Goal: Information Seeking & Learning: Learn about a topic

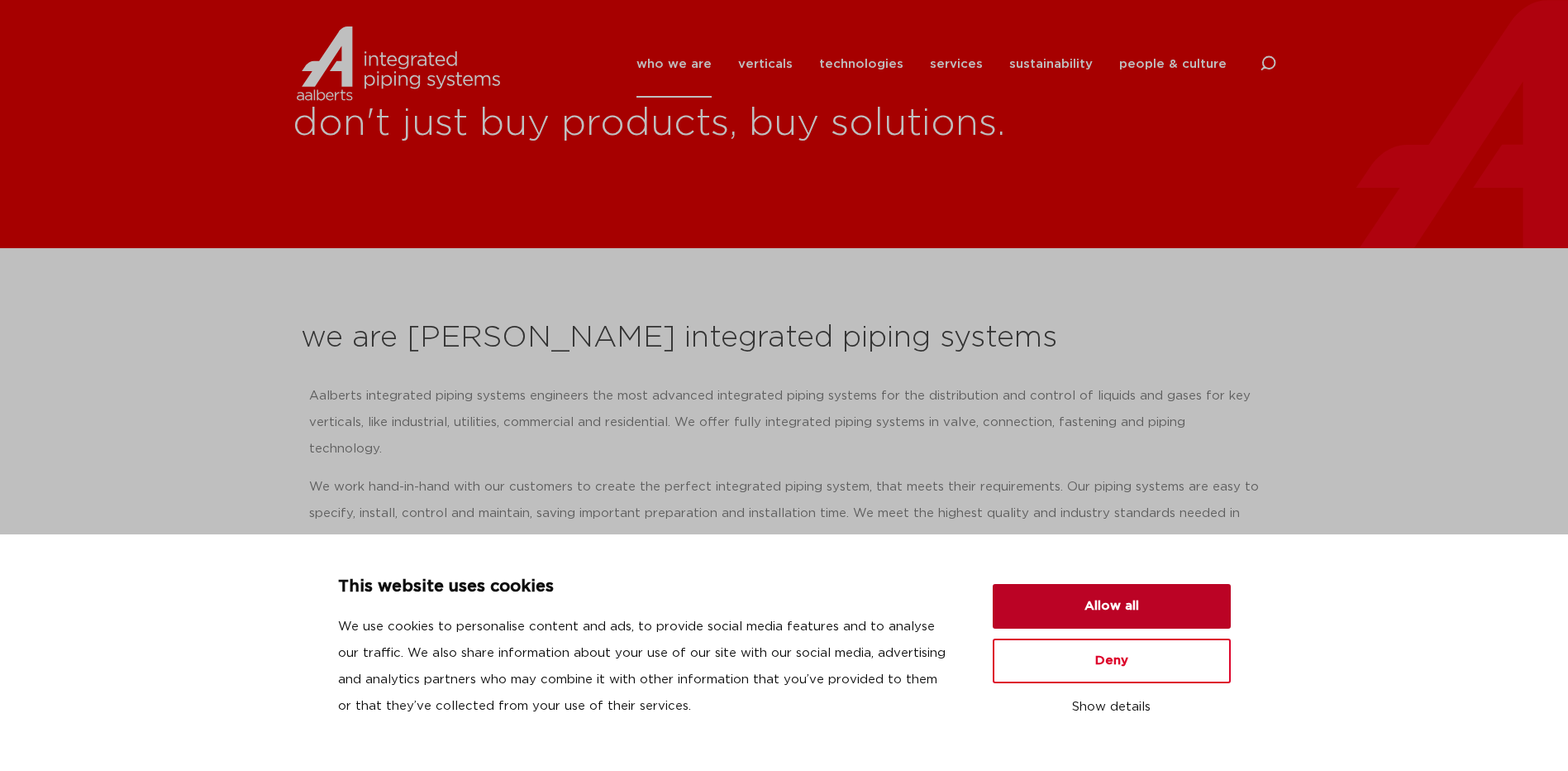
click at [1102, 598] on button "Allow all" at bounding box center [1111, 606] width 238 height 45
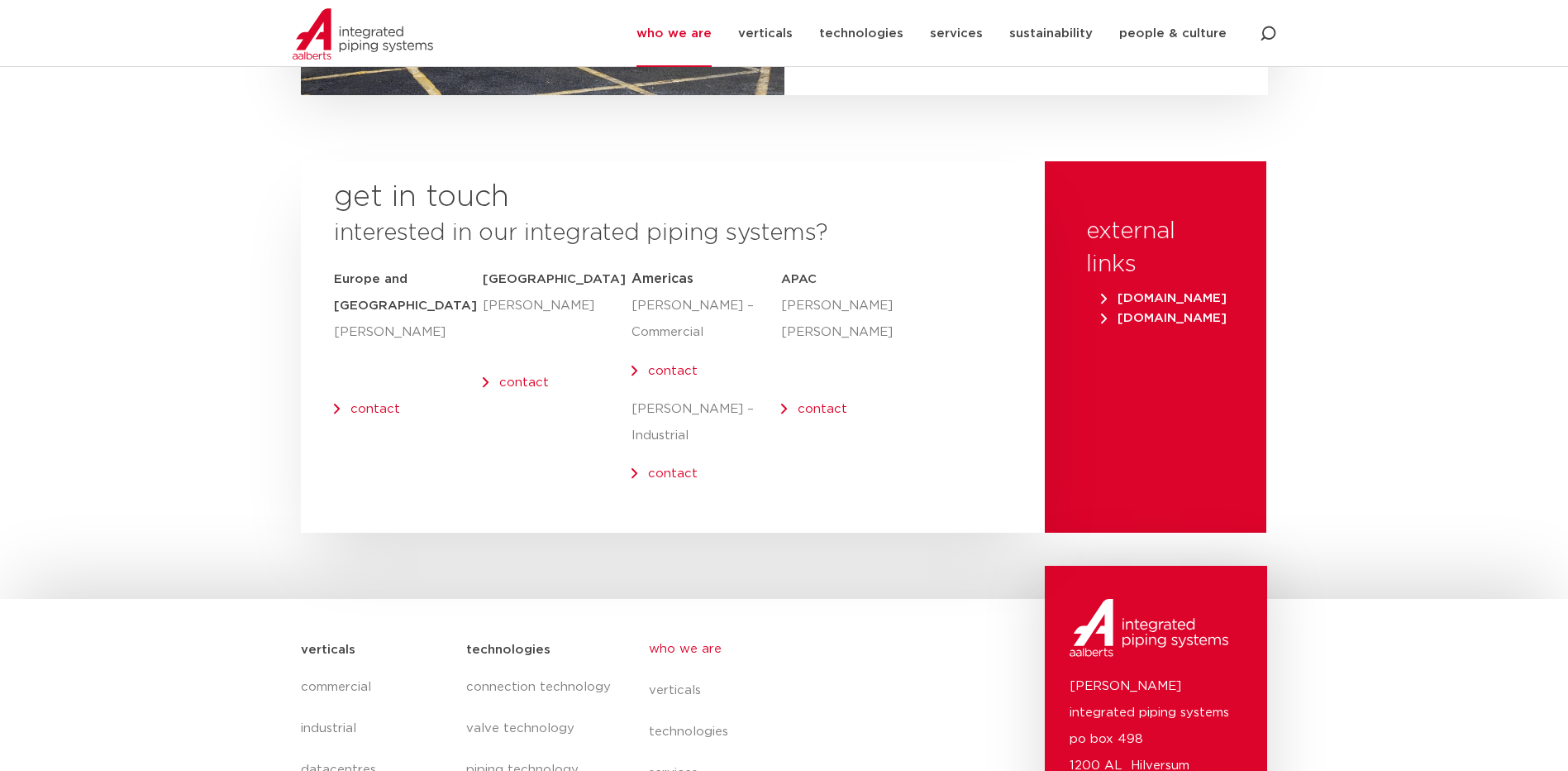
scroll to position [6793, 0]
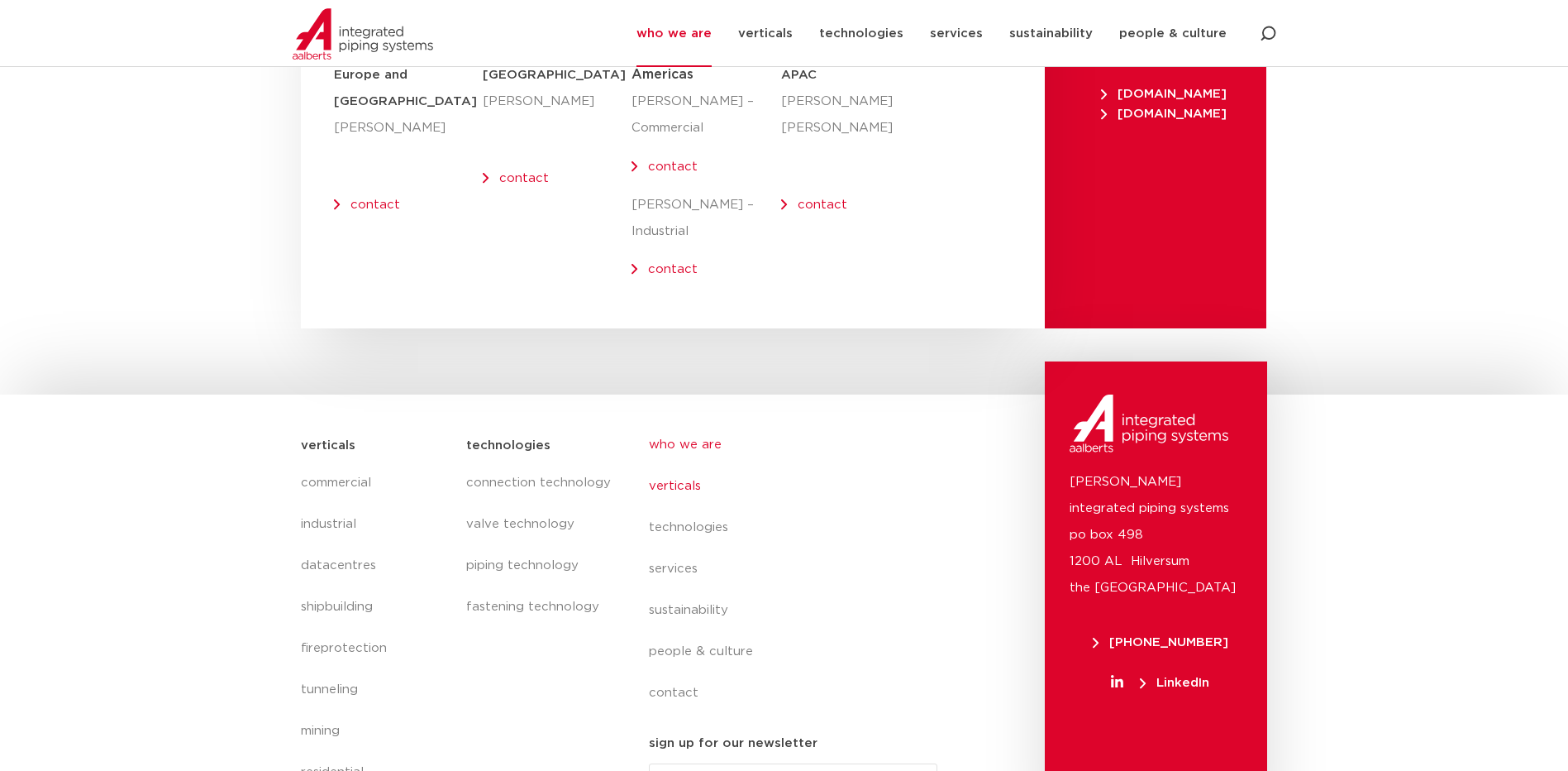
click at [685, 465] on link "verticals" at bounding box center [800, 486] width 303 height 41
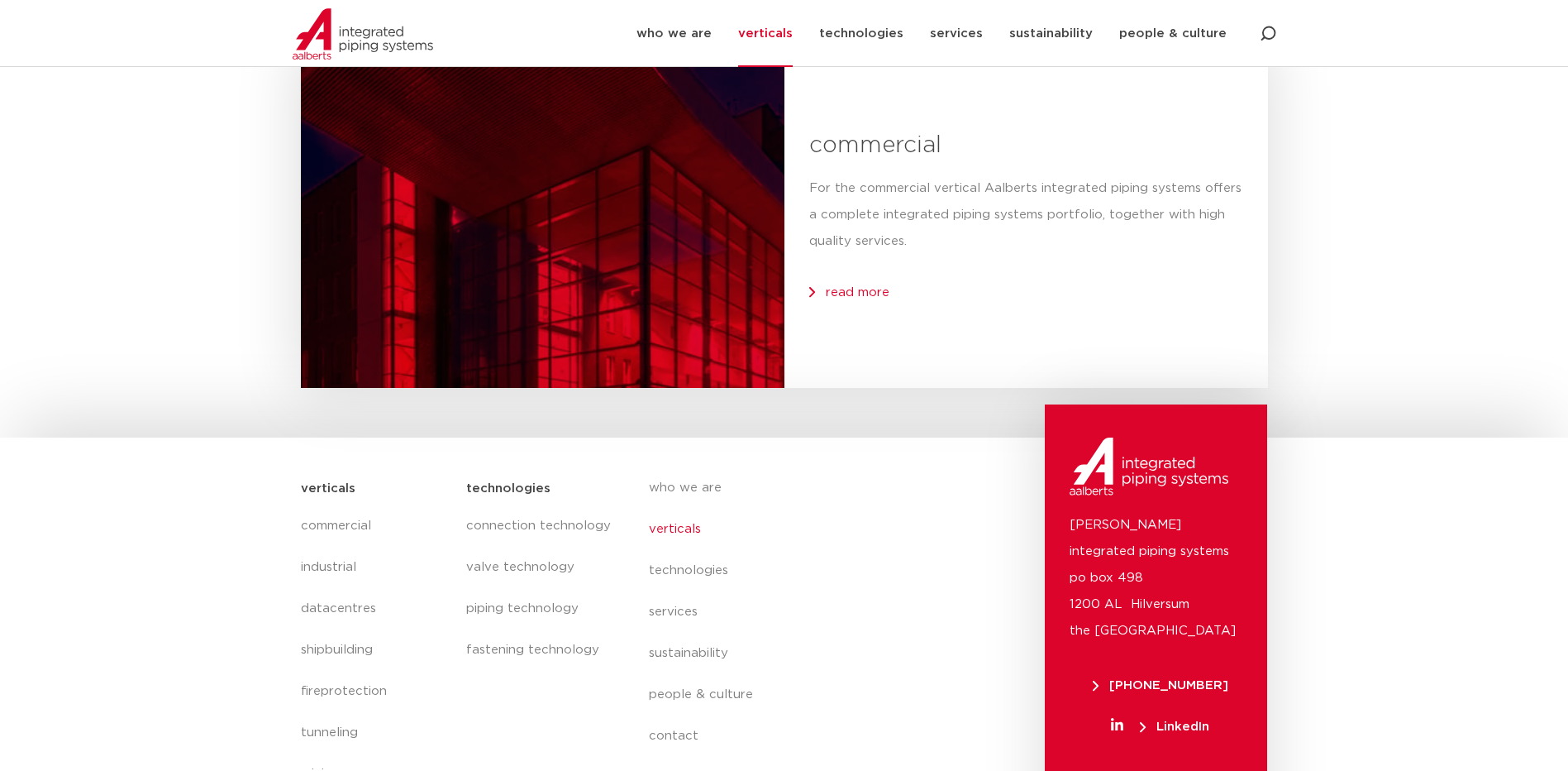
scroll to position [3871, 0]
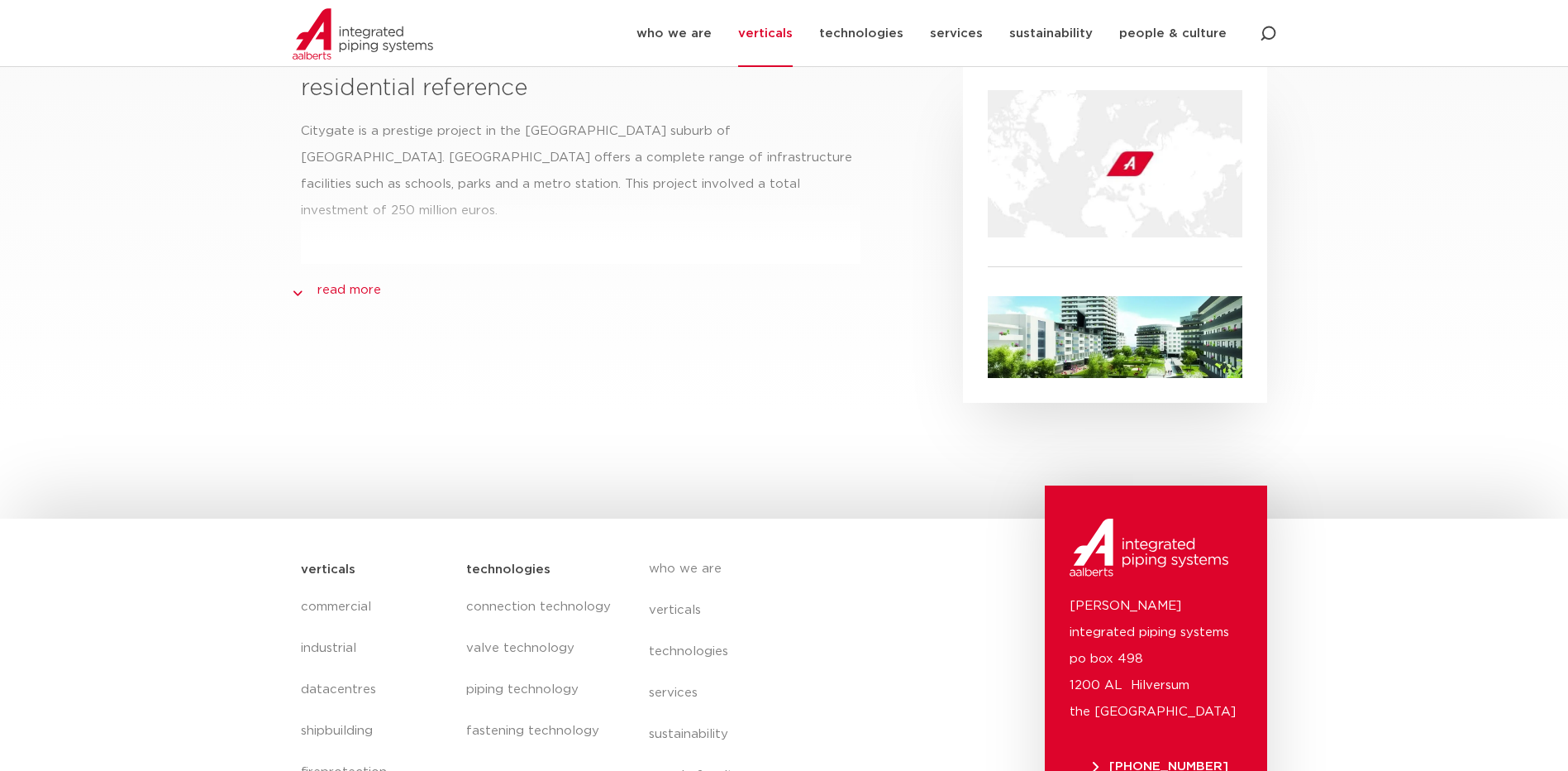
scroll to position [579, 0]
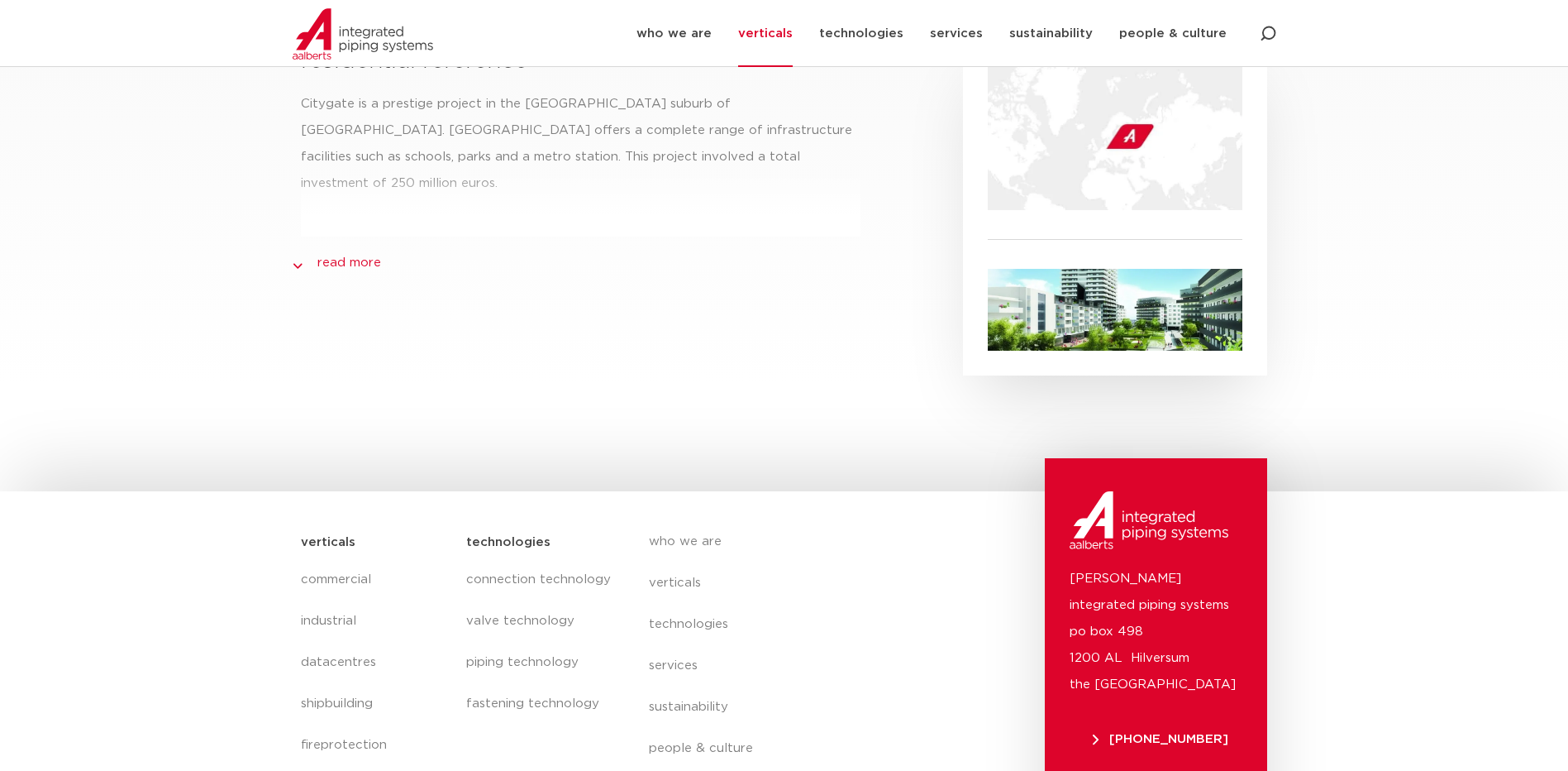
click at [350, 253] on link "read more" at bounding box center [349, 263] width 64 height 20
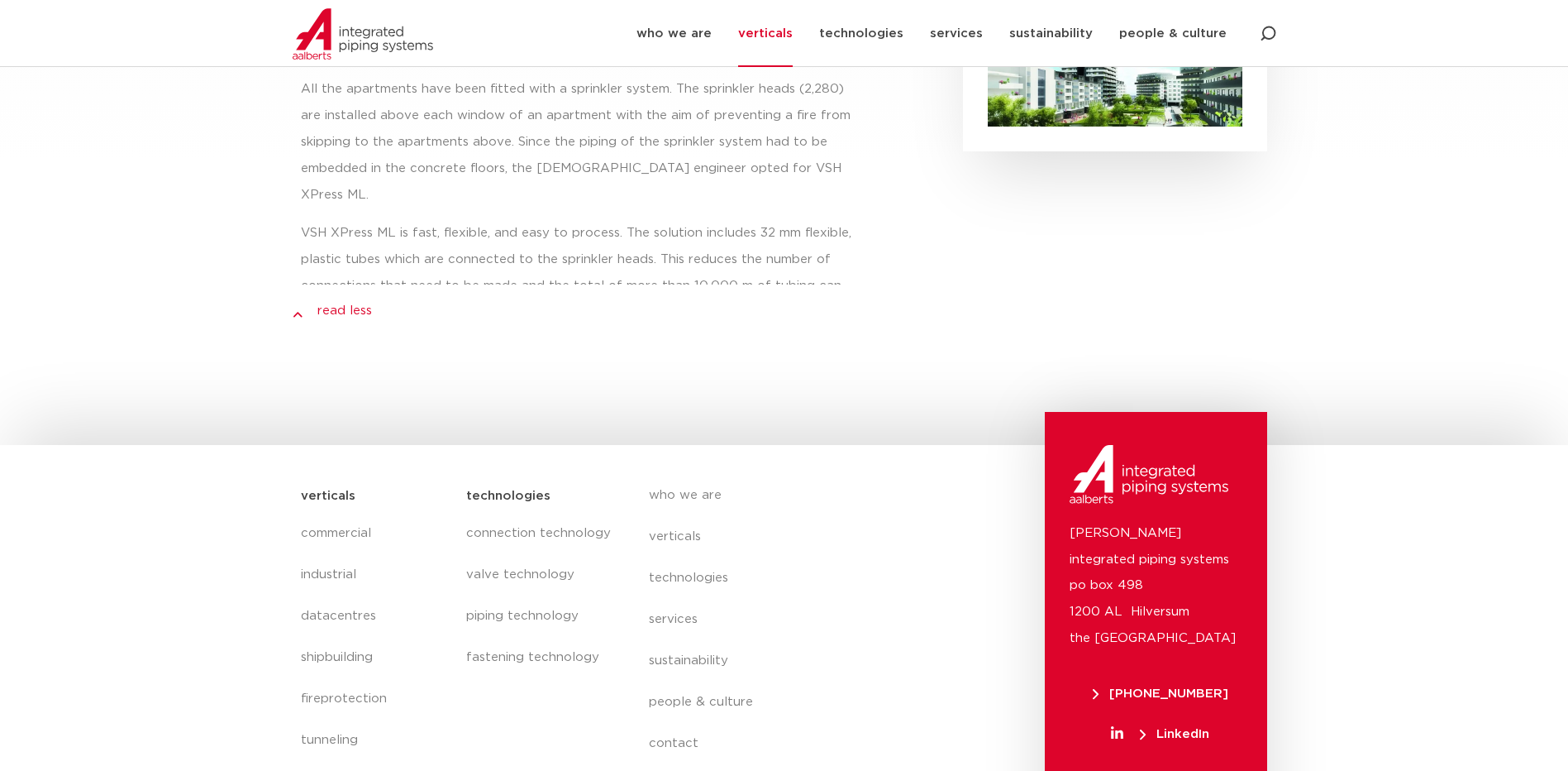
scroll to position [879, 0]
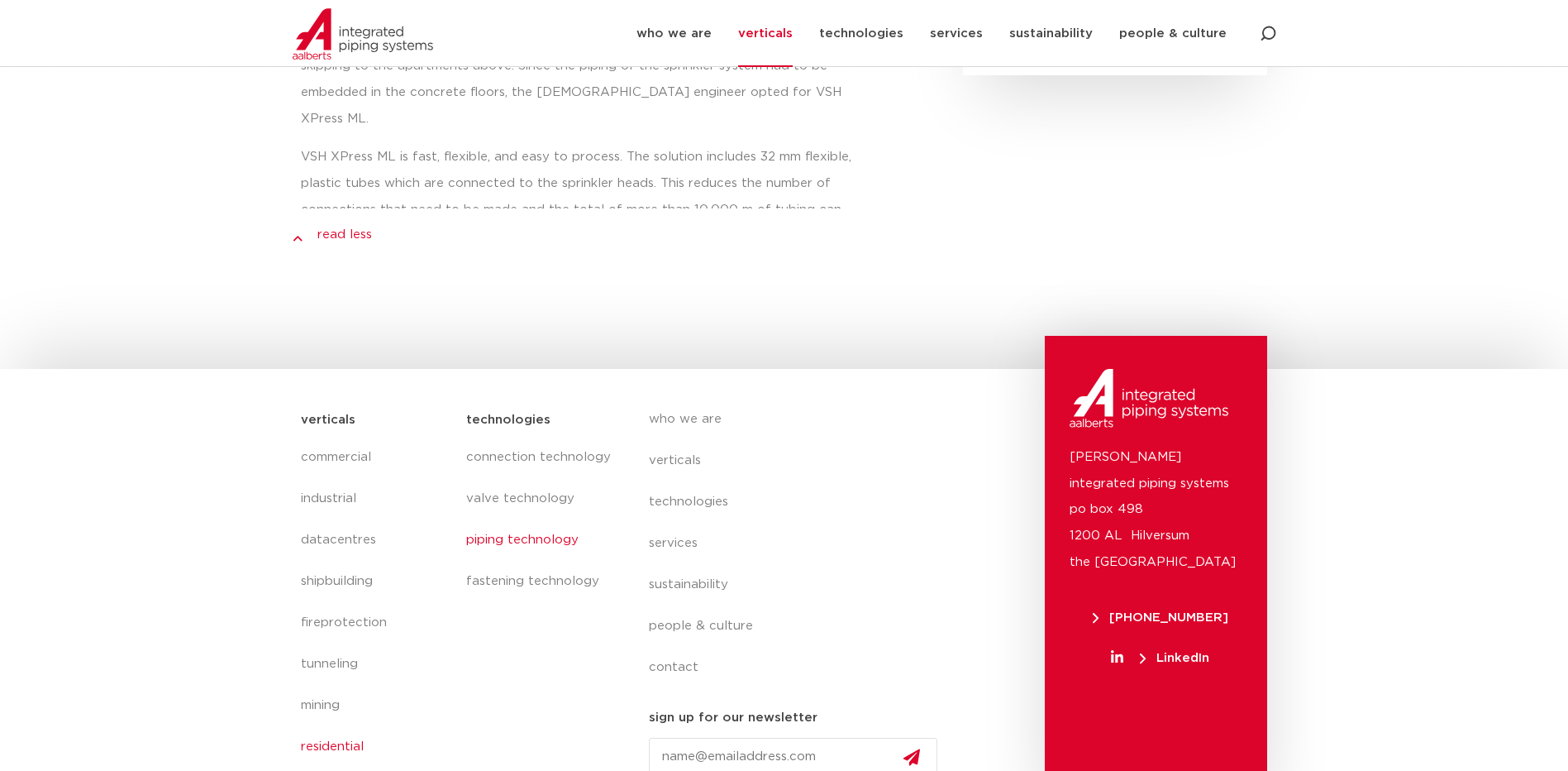
click at [506, 519] on link "piping technology" at bounding box center [540, 539] width 148 height 41
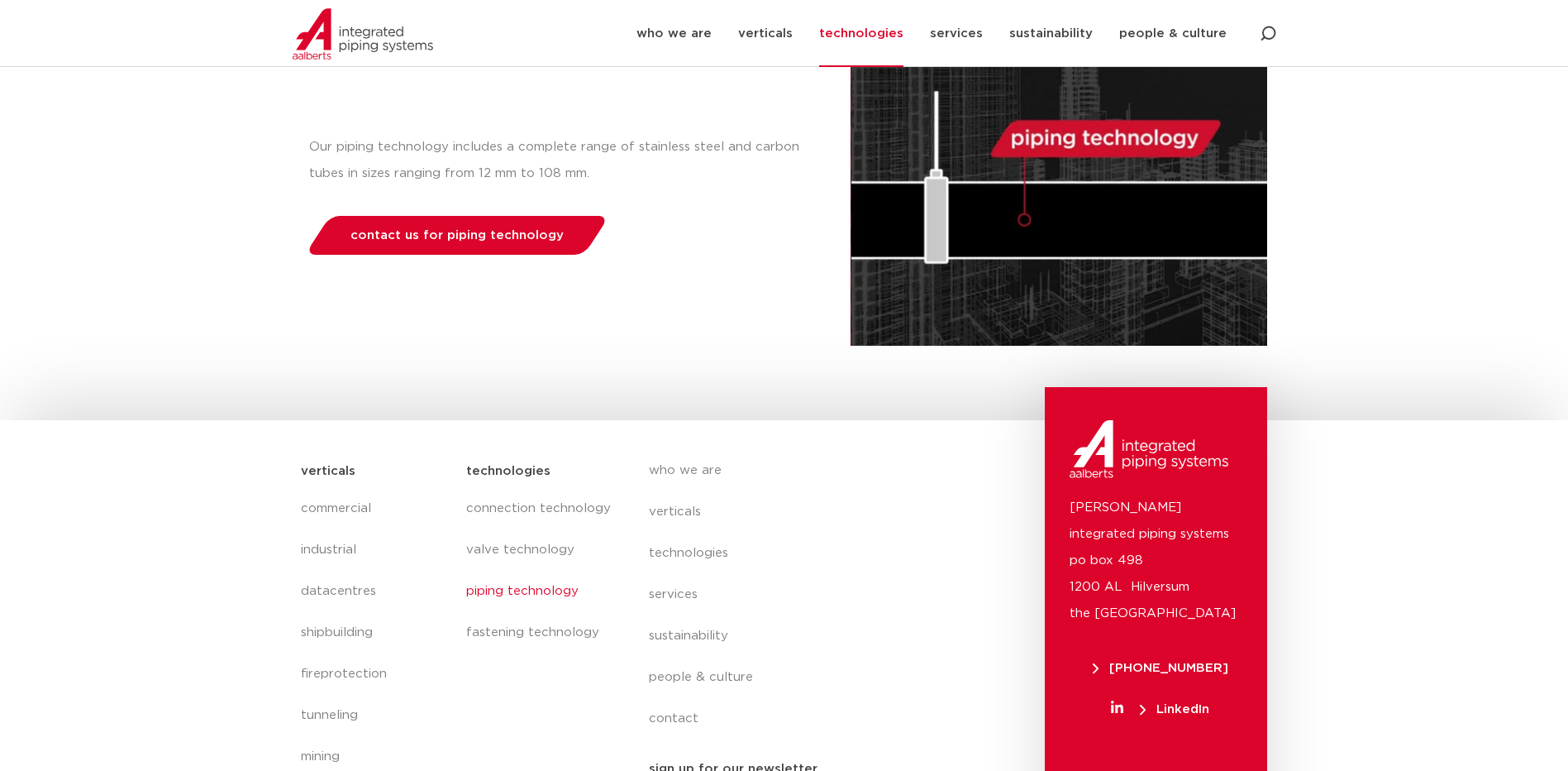
scroll to position [333, 0]
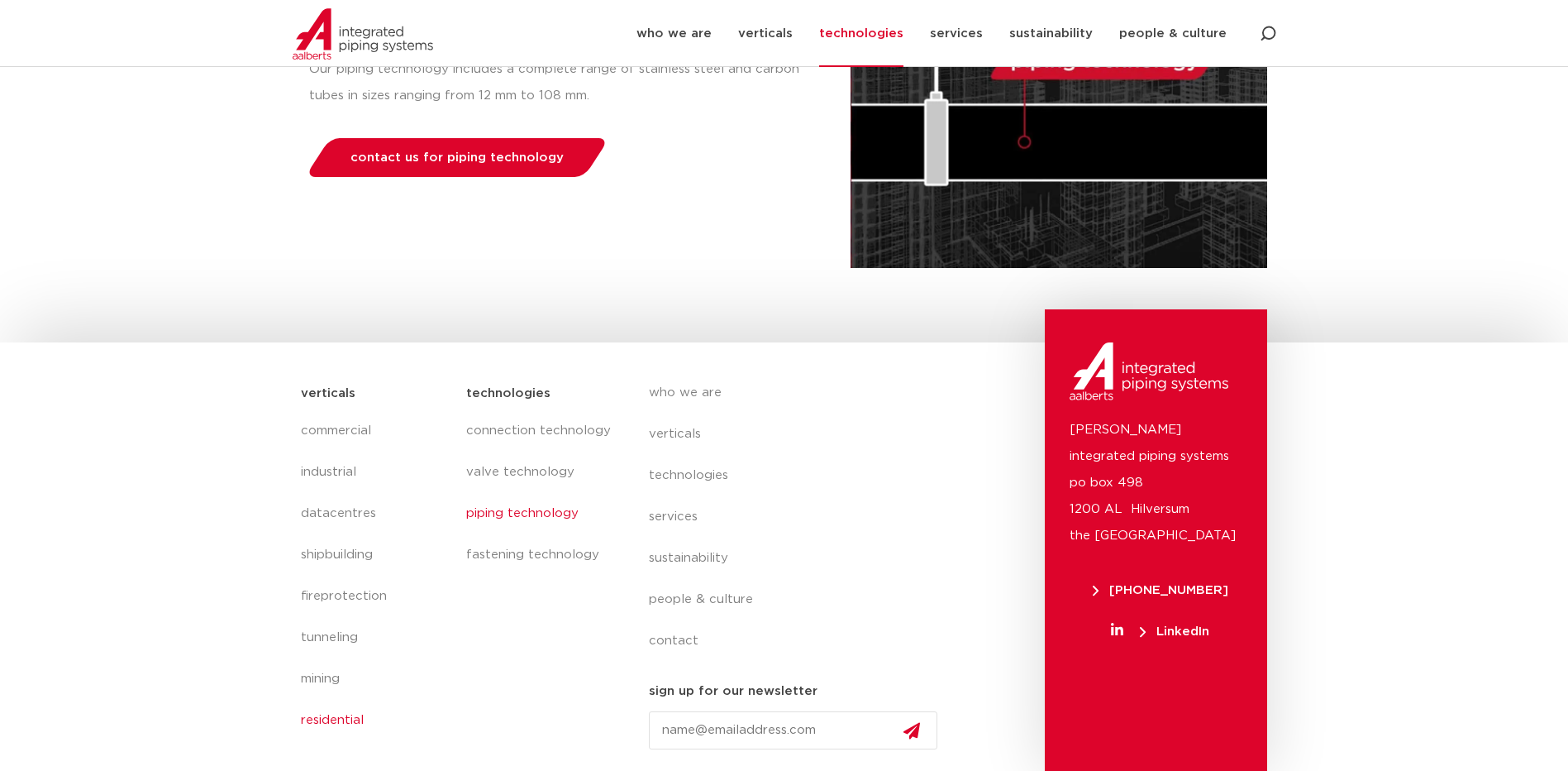
click at [323, 718] on link "residential" at bounding box center [376, 720] width 149 height 41
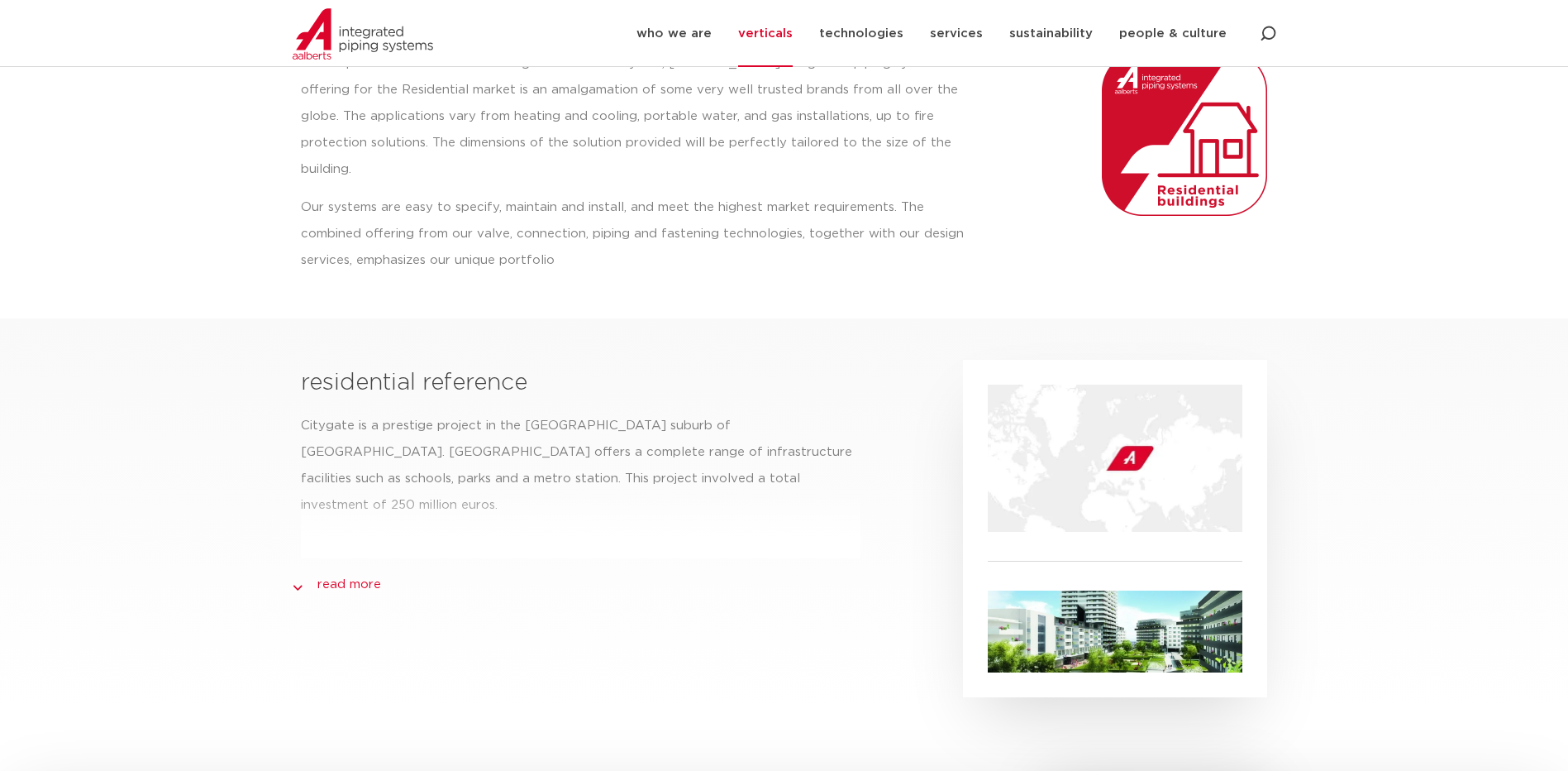
scroll to position [248, 0]
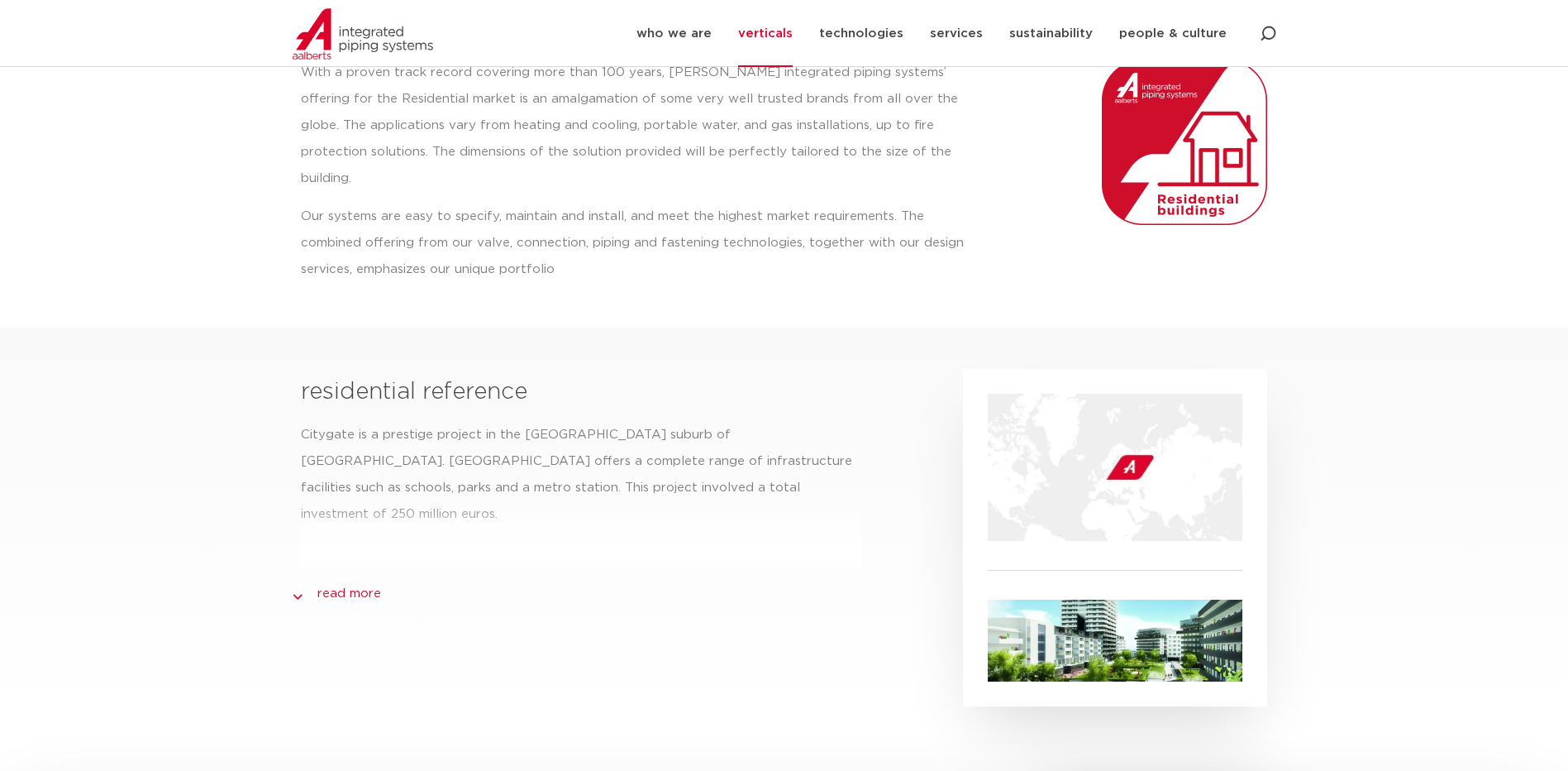
click at [350, 584] on link "read more" at bounding box center [349, 594] width 64 height 20
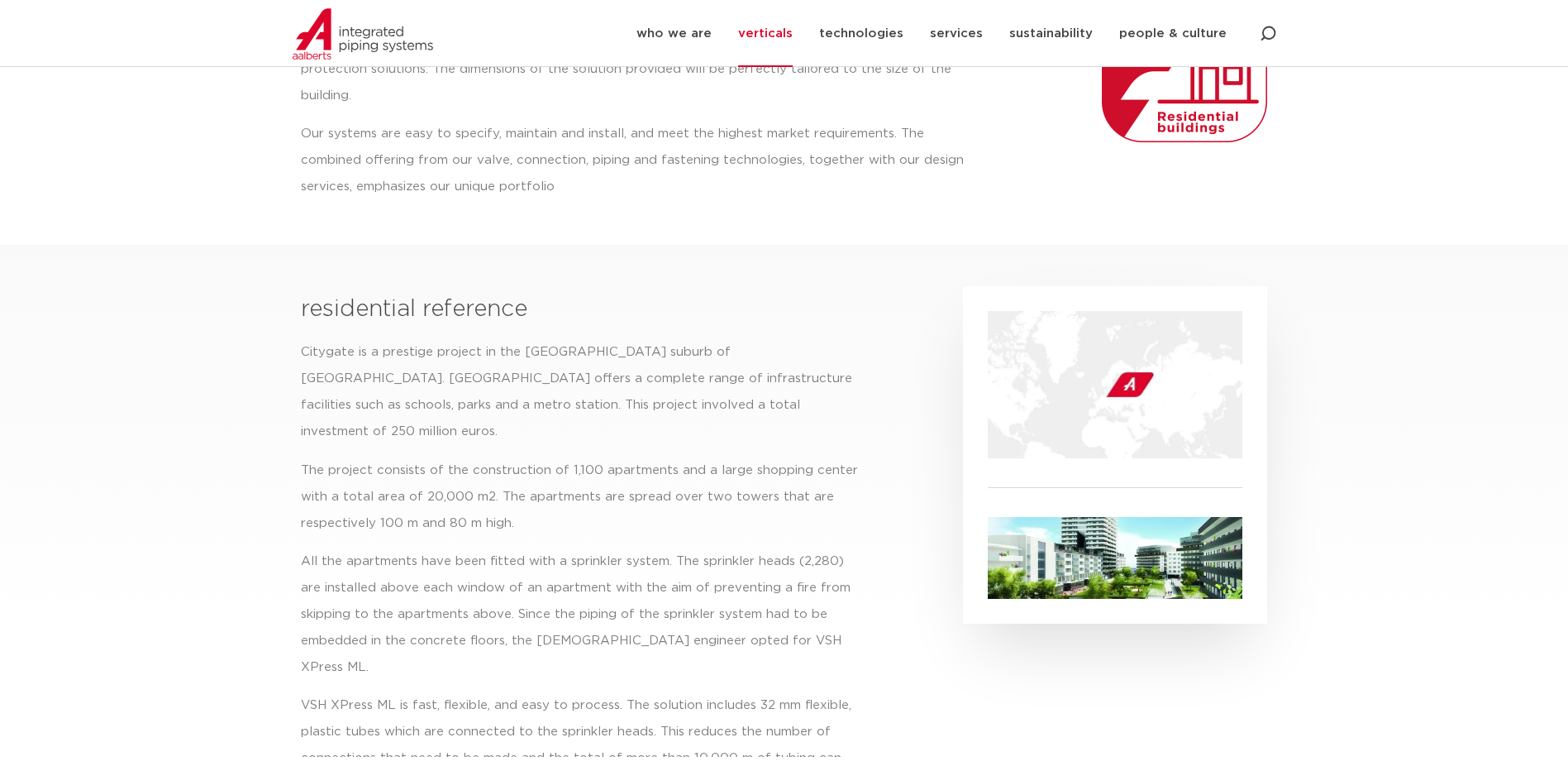
scroll to position [879, 0]
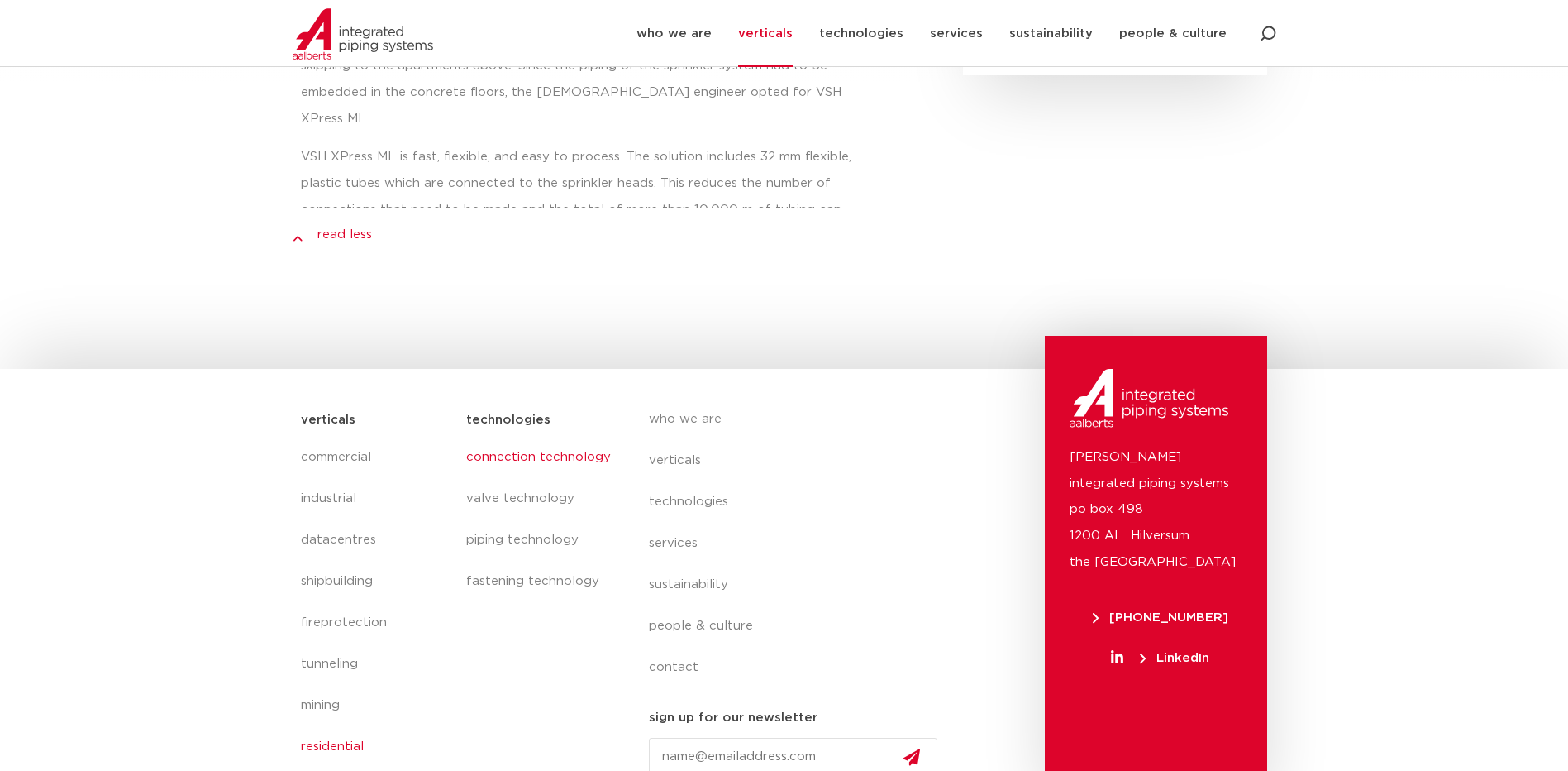
click at [525, 436] on link "connection technology" at bounding box center [540, 457] width 148 height 41
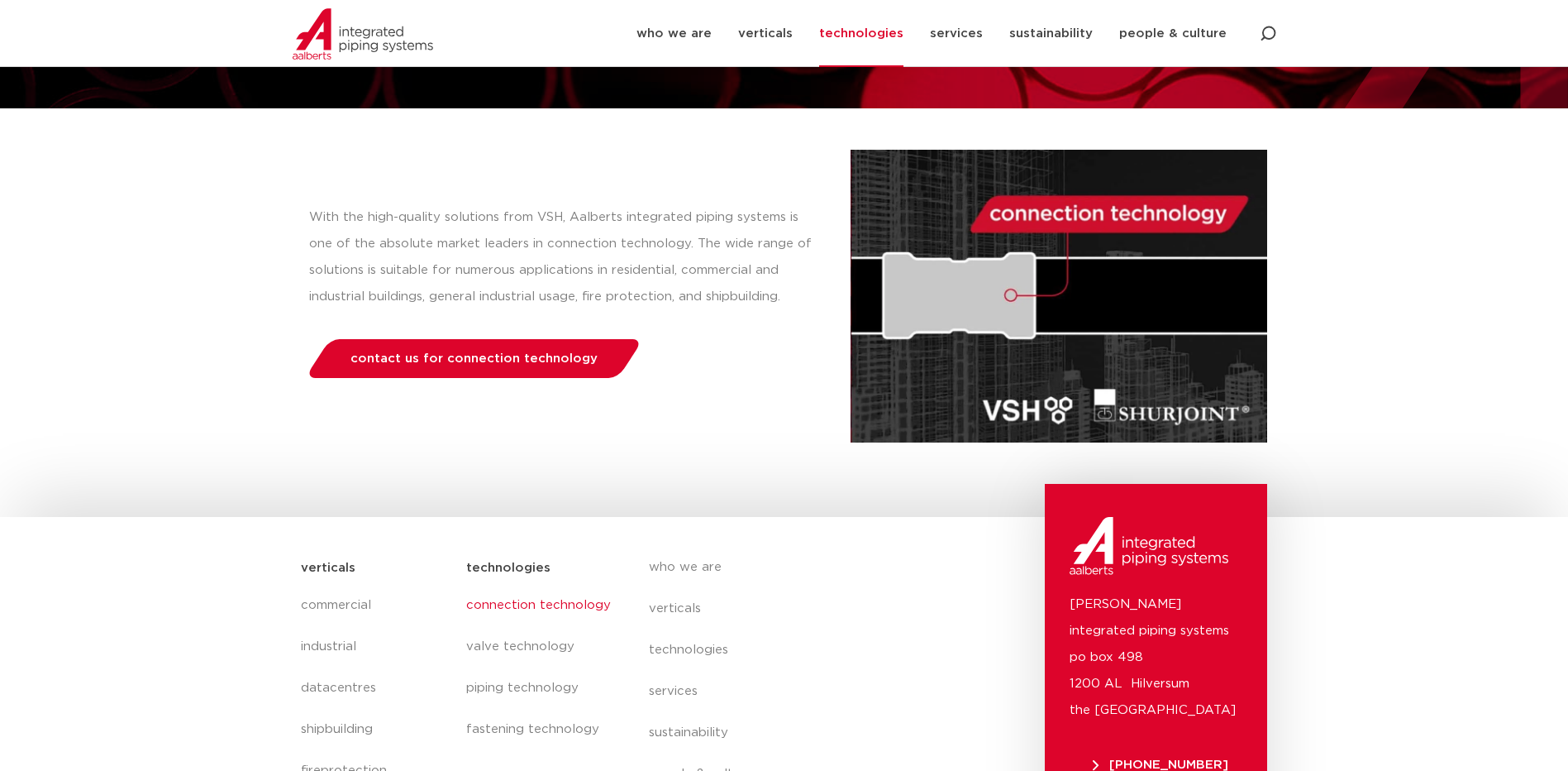
scroll to position [333, 0]
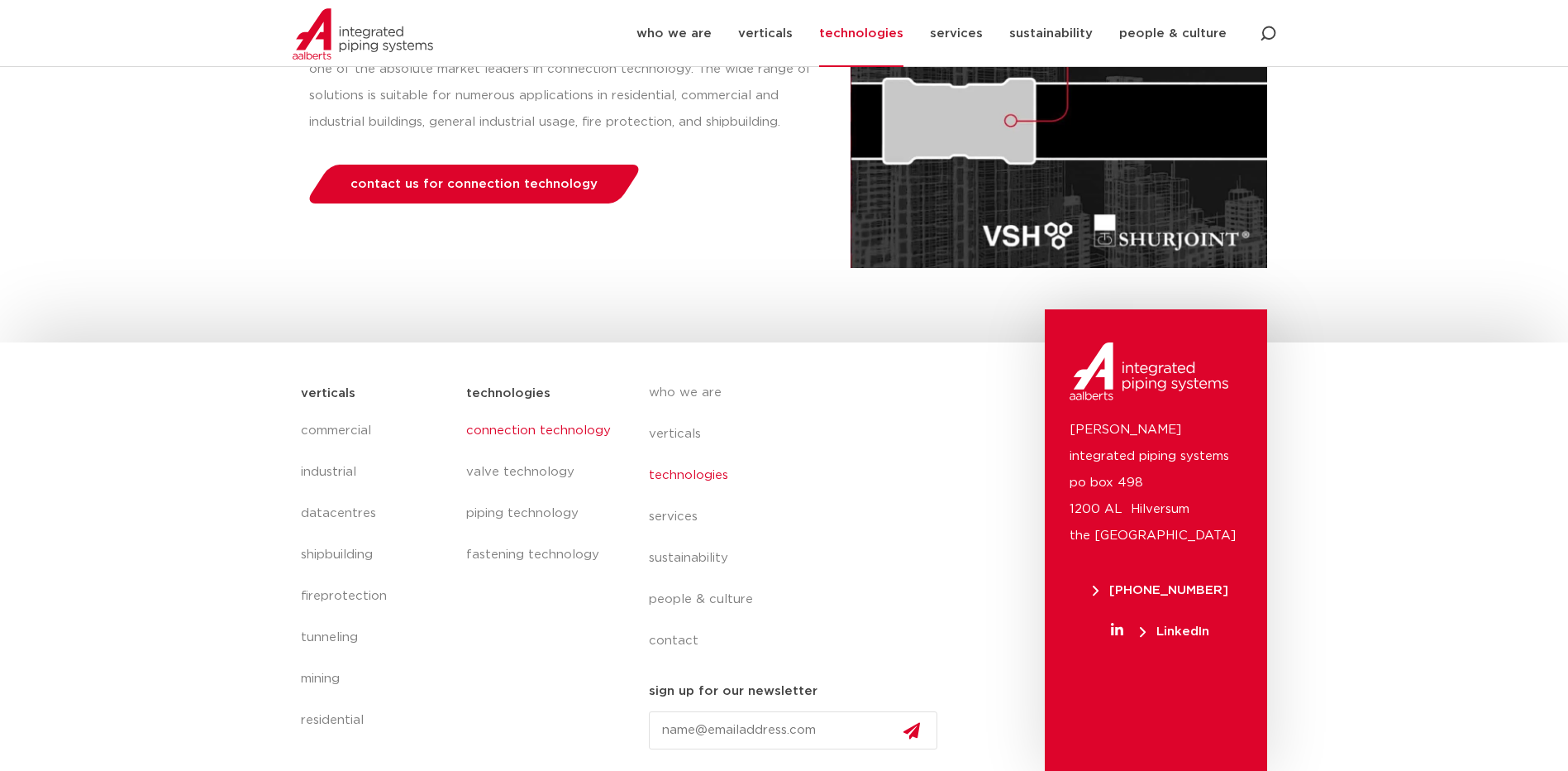
click at [665, 473] on link "technologies" at bounding box center [800, 475] width 303 height 41
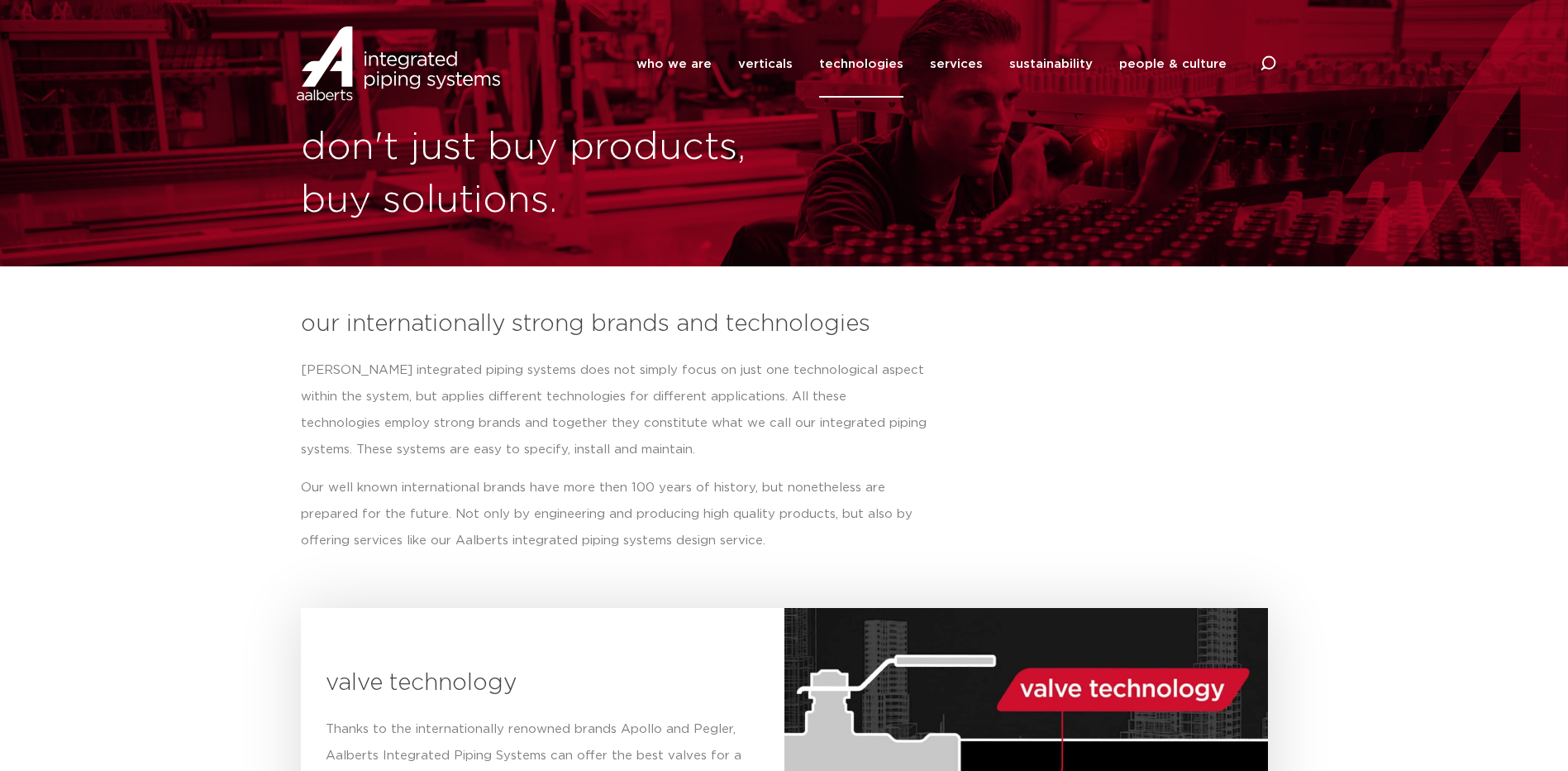
click at [388, 68] on img at bounding box center [398, 63] width 212 height 75
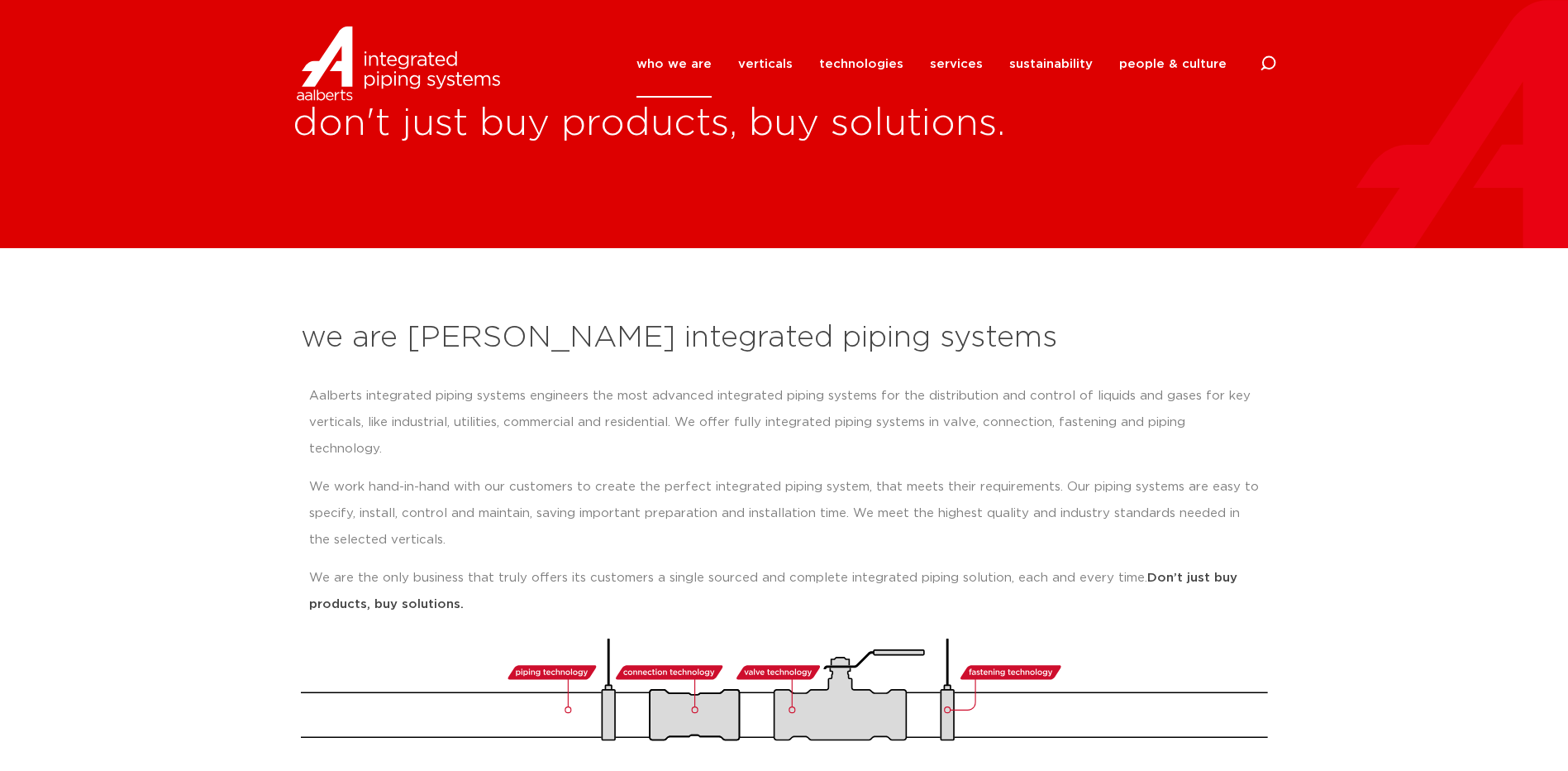
click at [270, 330] on section "we are Aalberts integrated piping systems Aalberts integrated piping systems en…" at bounding box center [784, 521] width 1568 height 546
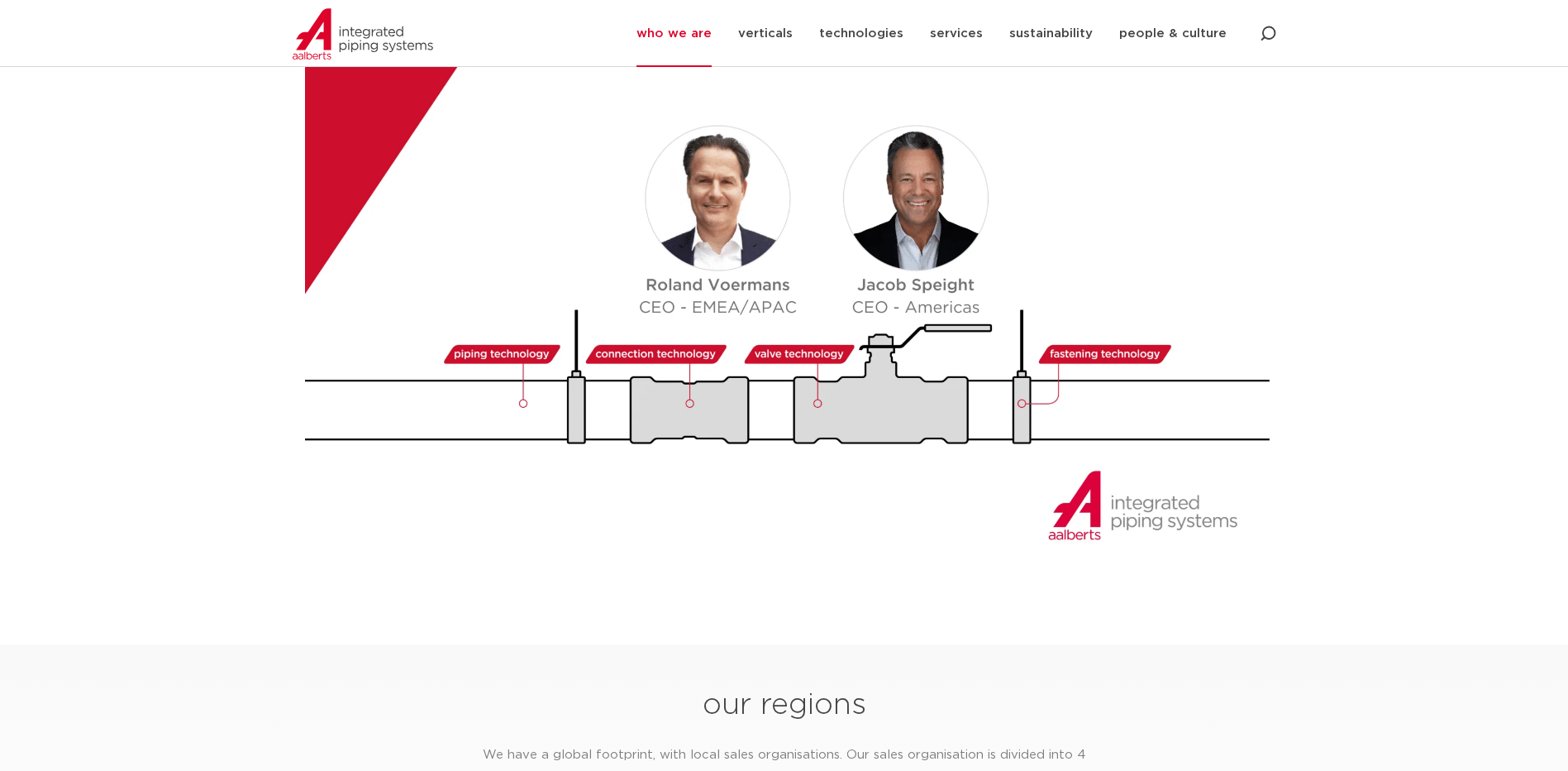
scroll to position [2067, 0]
